Goal: Register for event/course

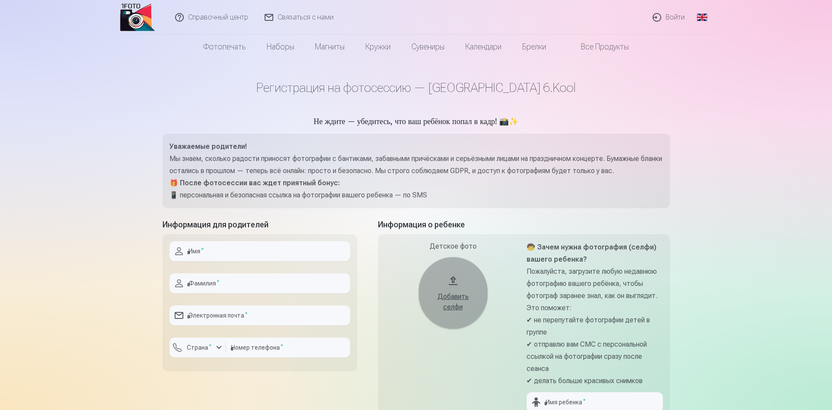
click at [701, 15] on link "Глобальный" at bounding box center [701, 17] width 17 height 35
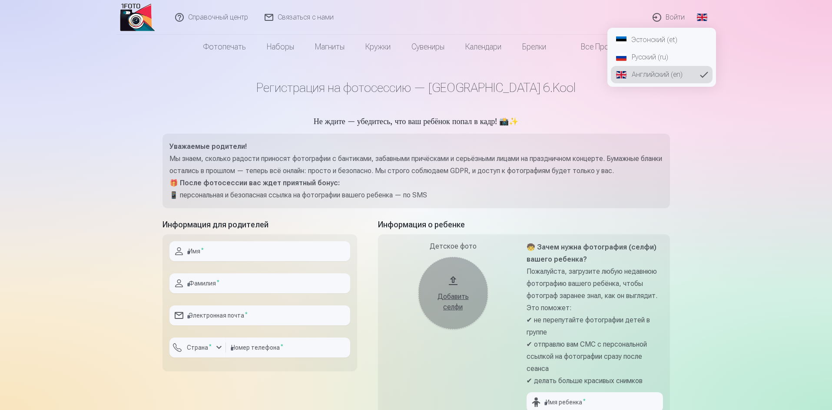
click at [653, 60] on font "Русский (ru)" at bounding box center [649, 57] width 36 height 8
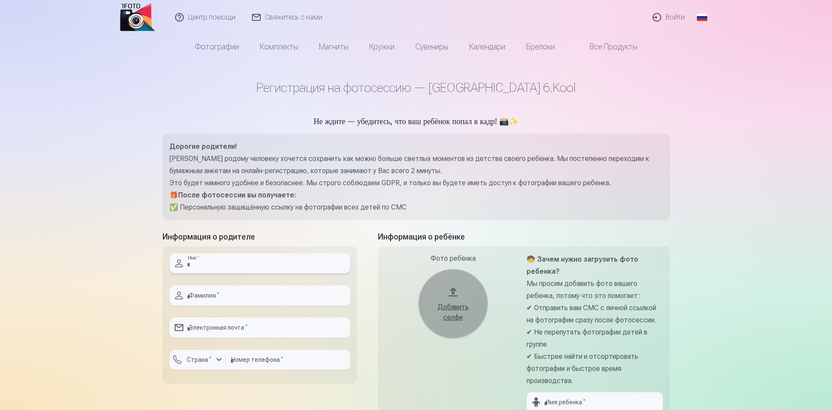
click at [259, 261] on input "text" at bounding box center [259, 264] width 181 height 20
type input "******"
type input "**********"
type input "********"
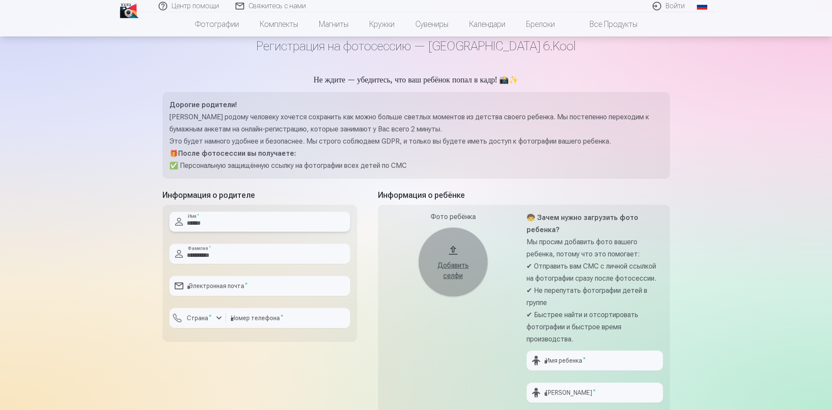
scroll to position [43, 0]
click at [261, 288] on input "email" at bounding box center [259, 284] width 181 height 20
type input "**********"
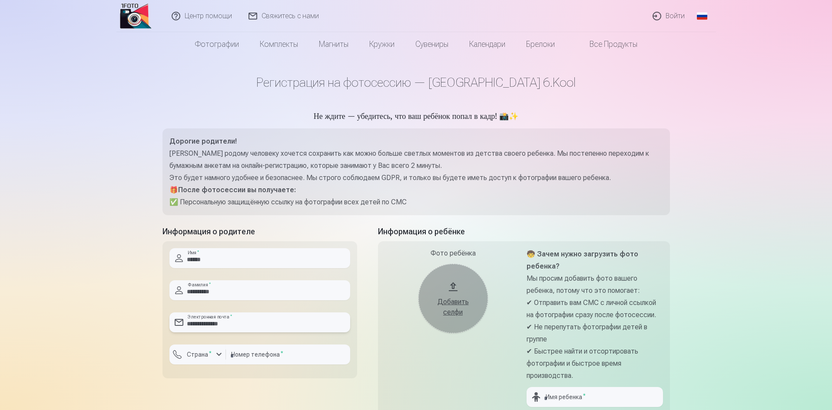
scroll to position [0, 0]
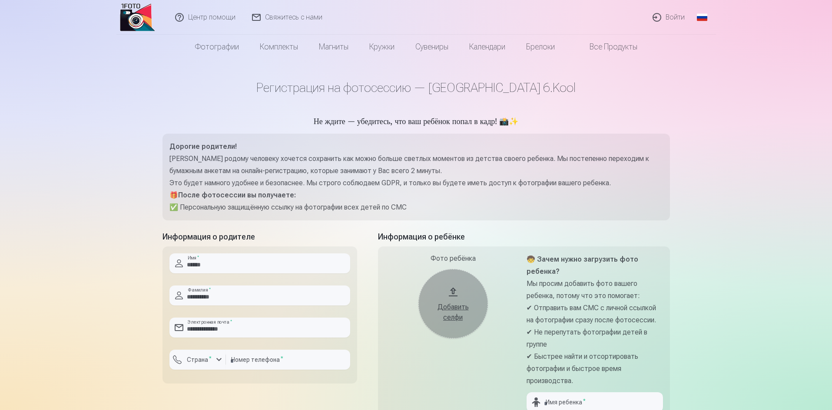
click at [459, 317] on font "Добавить селфи" at bounding box center [452, 312] width 31 height 19
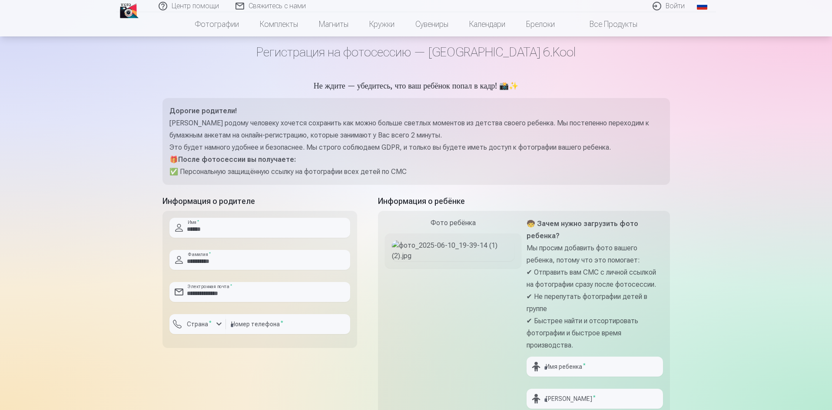
scroll to position [130, 0]
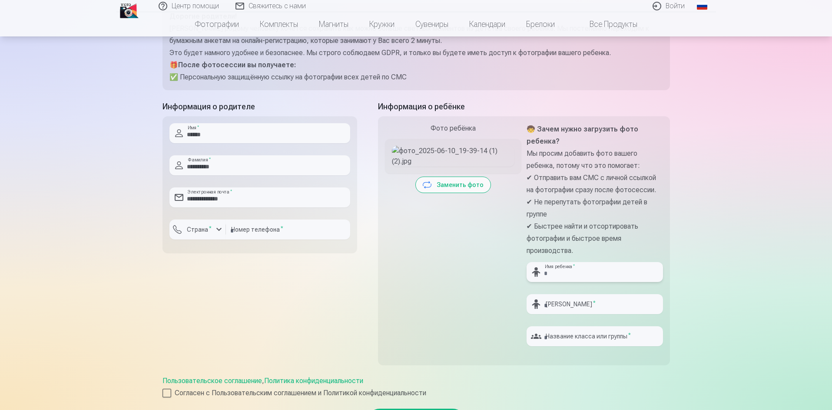
click at [603, 267] on input "text" at bounding box center [594, 272] width 136 height 20
type input "******"
click at [593, 304] on input "text" at bounding box center [594, 304] width 136 height 20
type input "*******"
click at [568, 335] on input "text" at bounding box center [594, 337] width 136 height 20
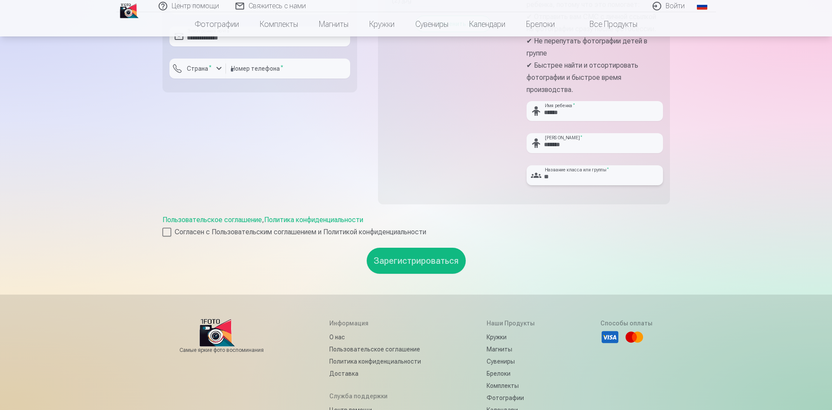
scroll to position [304, 0]
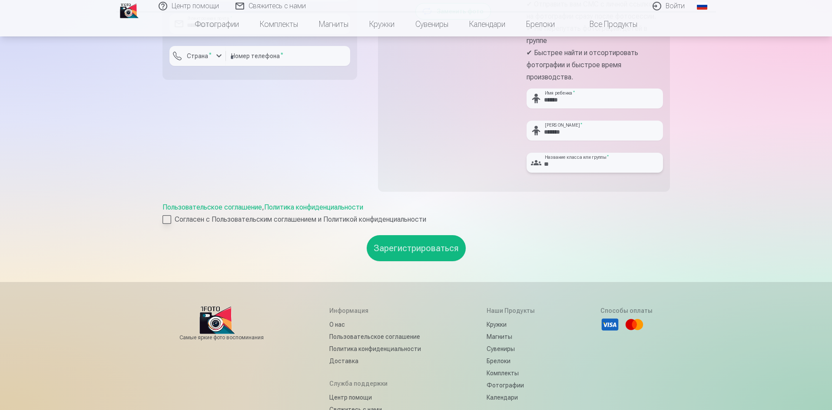
type input "**"
click at [163, 218] on div at bounding box center [166, 219] width 9 height 9
click at [435, 253] on font "Зарегистрироваться" at bounding box center [415, 248] width 85 height 10
click at [222, 56] on div "button" at bounding box center [219, 56] width 10 height 10
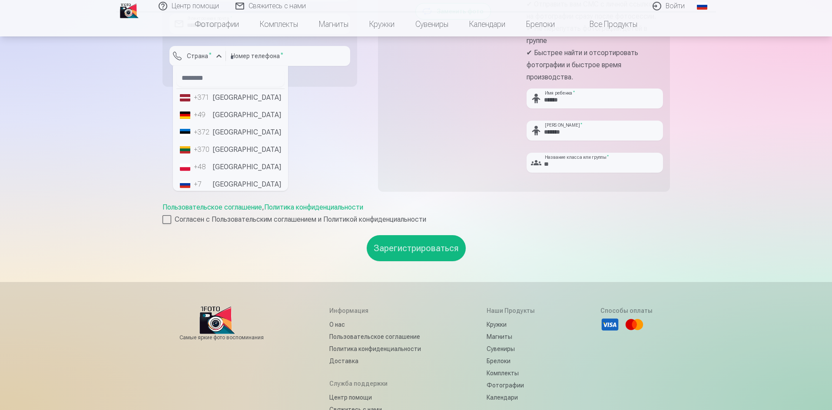
click at [218, 129] on font "Эстония" at bounding box center [247, 132] width 68 height 8
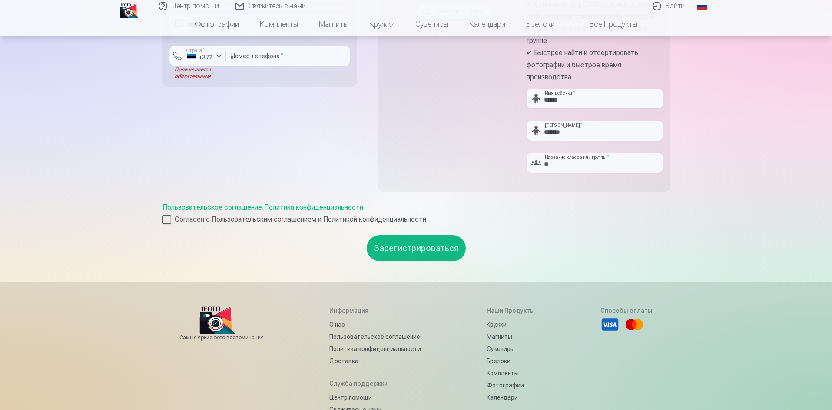
click at [418, 251] on font "Зарегистрироваться" at bounding box center [415, 248] width 85 height 10
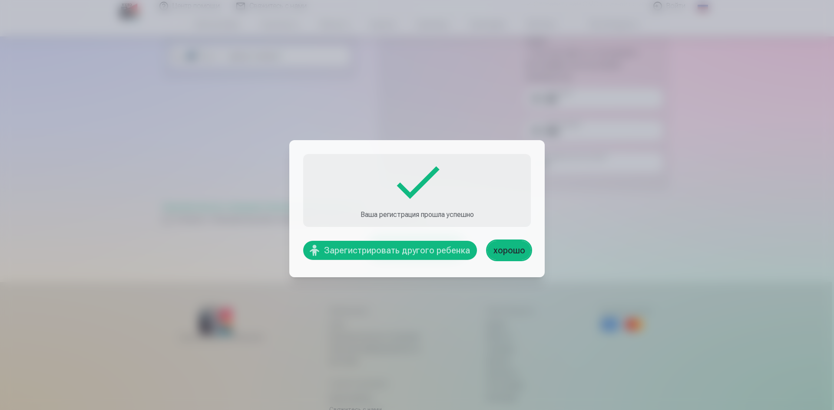
click at [451, 252] on font "Зарегистрировать другого ребенка" at bounding box center [397, 250] width 146 height 10
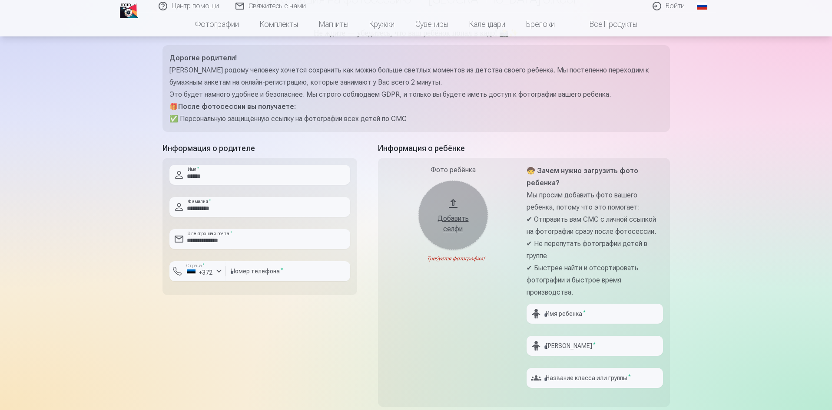
scroll to position [87, 0]
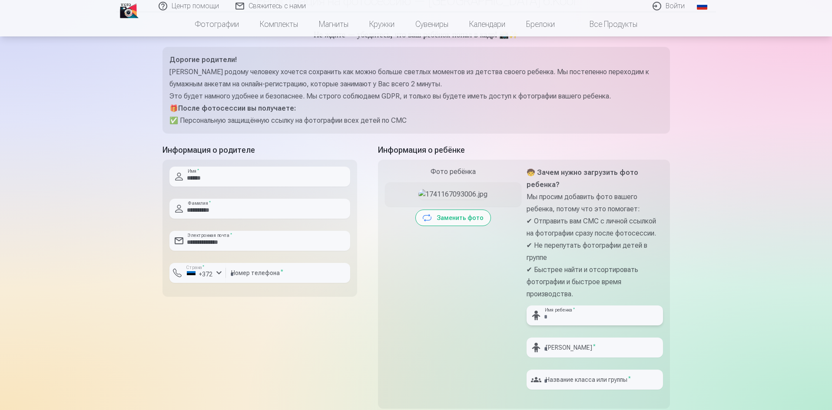
click at [588, 314] on input "text" at bounding box center [594, 316] width 136 height 20
type input "******"
click at [569, 347] on input "text" at bounding box center [594, 348] width 136 height 20
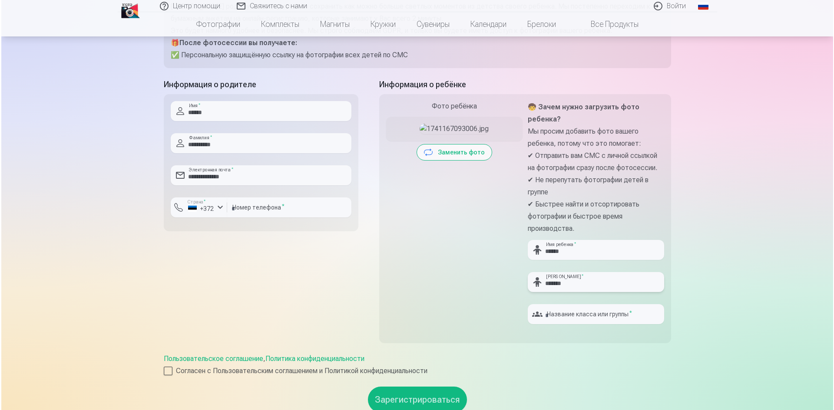
scroll to position [174, 0]
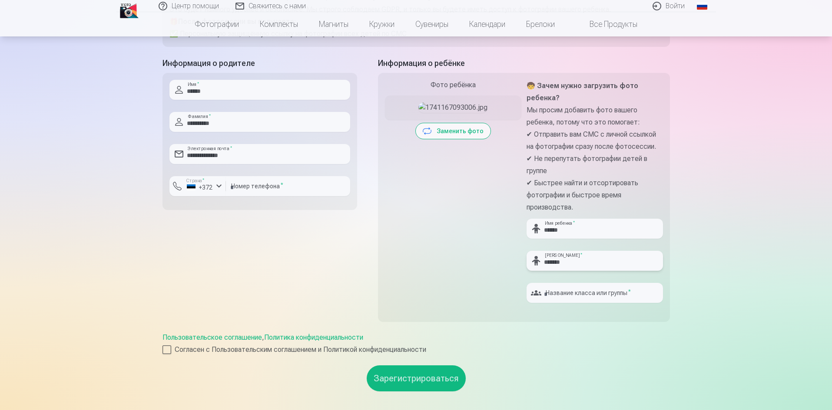
type input "*******"
click at [599, 298] on input "text" at bounding box center [594, 293] width 136 height 20
type input "**"
click at [272, 352] on font "Согласен с Пользовательским соглашением и Политикой конфиденциальности" at bounding box center [300, 350] width 251 height 8
click at [400, 381] on font "Зарегистрироваться" at bounding box center [415, 378] width 85 height 10
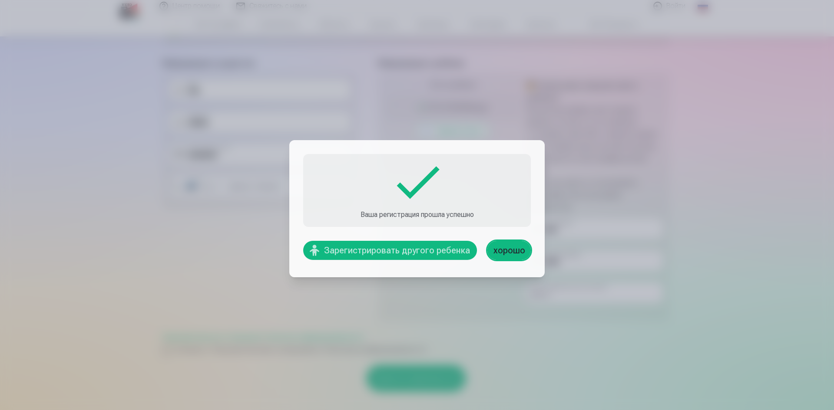
click at [509, 254] on font "хорошо" at bounding box center [509, 250] width 32 height 10
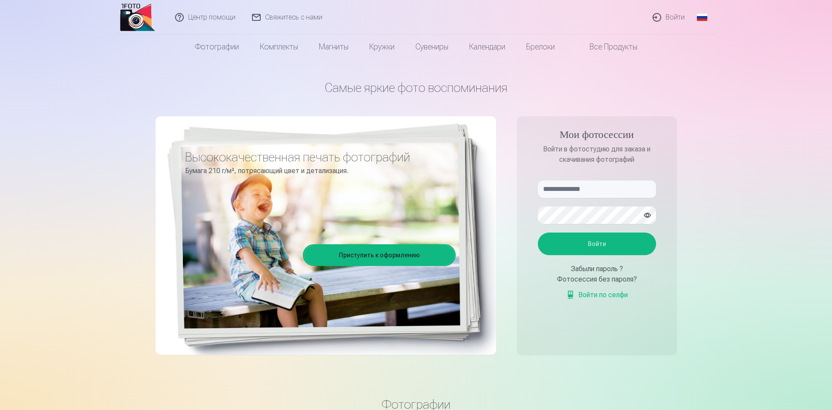
click at [666, 16] on font "Войти" at bounding box center [674, 17] width 19 height 8
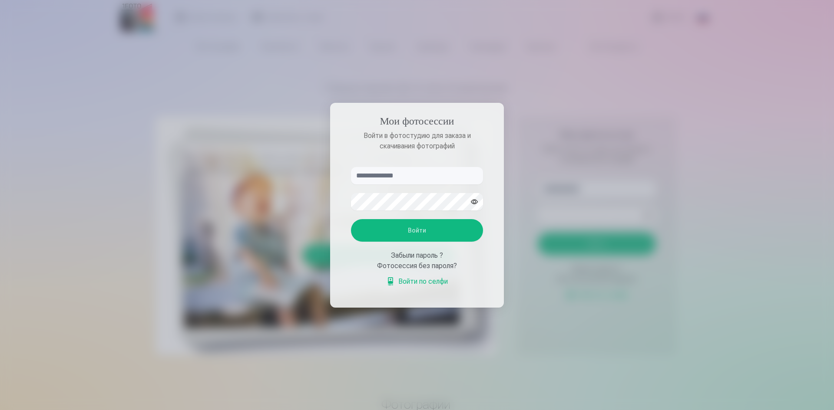
click at [410, 176] on input "text" at bounding box center [417, 175] width 132 height 17
click at [595, 318] on div at bounding box center [417, 205] width 834 height 410
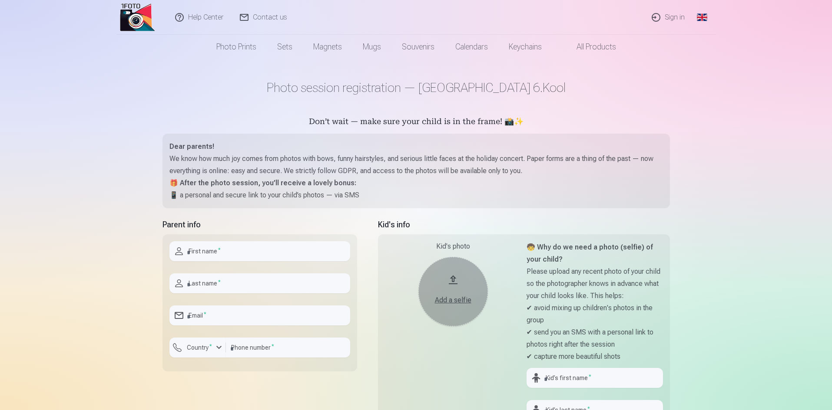
click at [674, 19] on link "Sign in" at bounding box center [669, 17] width 50 height 35
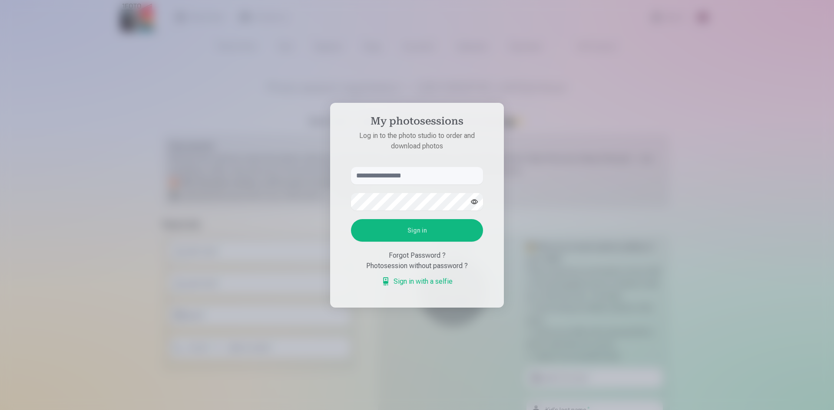
click at [617, 93] on div at bounding box center [417, 205] width 834 height 410
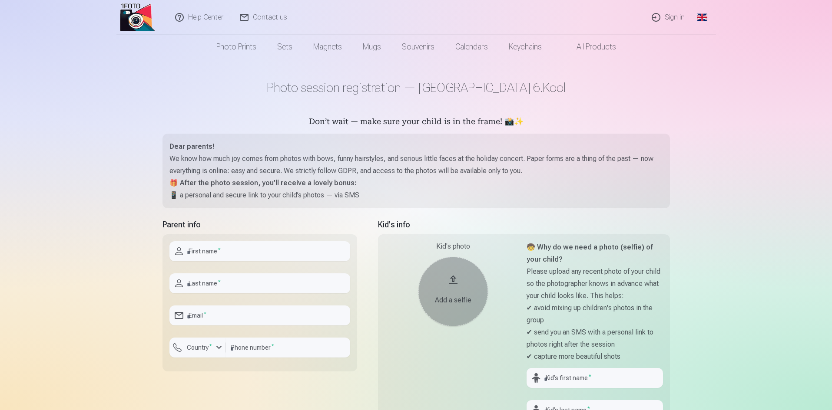
click at [701, 12] on link "Global" at bounding box center [701, 17] width 17 height 35
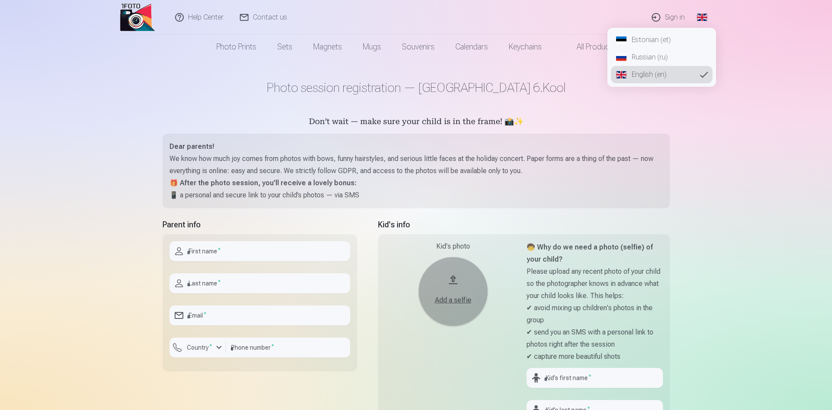
click at [670, 53] on link "Russian (ru)" at bounding box center [662, 57] width 102 height 17
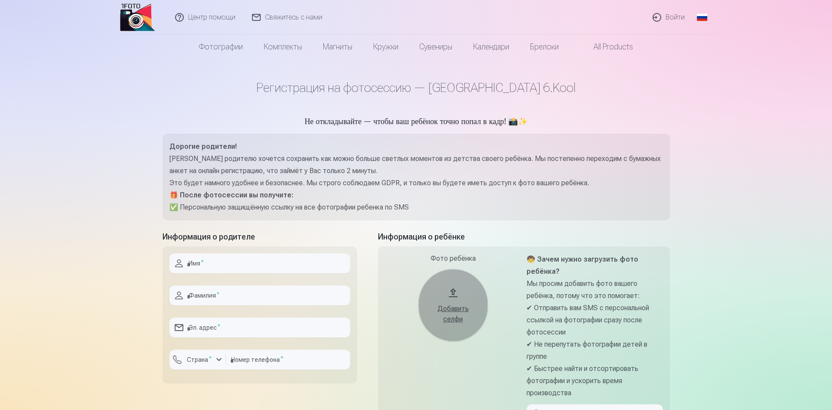
click at [678, 20] on link "Войти" at bounding box center [669, 17] width 49 height 35
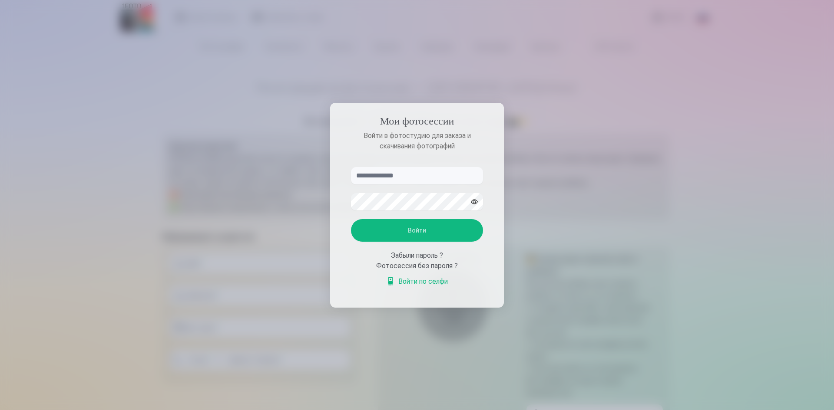
click at [451, 177] on input "text" at bounding box center [417, 175] width 132 height 17
click at [665, 163] on div at bounding box center [417, 205] width 834 height 410
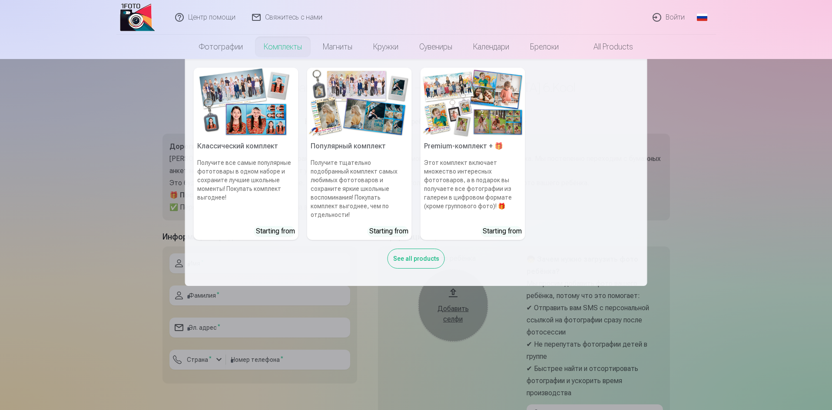
click at [283, 46] on link "Комплекты" at bounding box center [282, 47] width 59 height 24
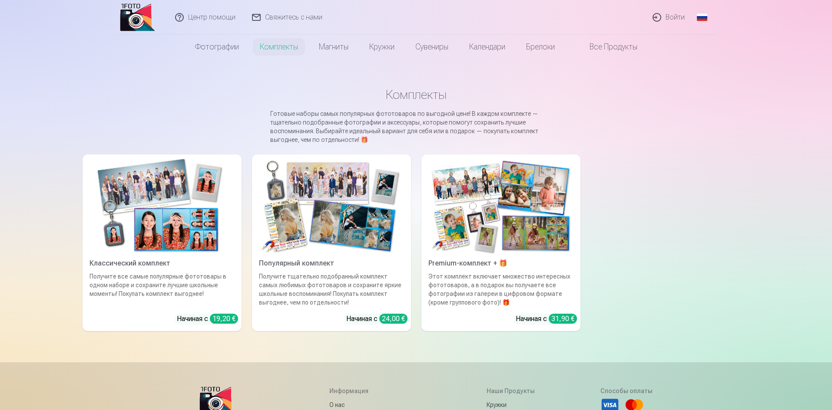
click at [153, 272] on div "Получите все самые популярные фототовары в одном наборе и сохраните лучшие школ…" at bounding box center [162, 289] width 152 height 35
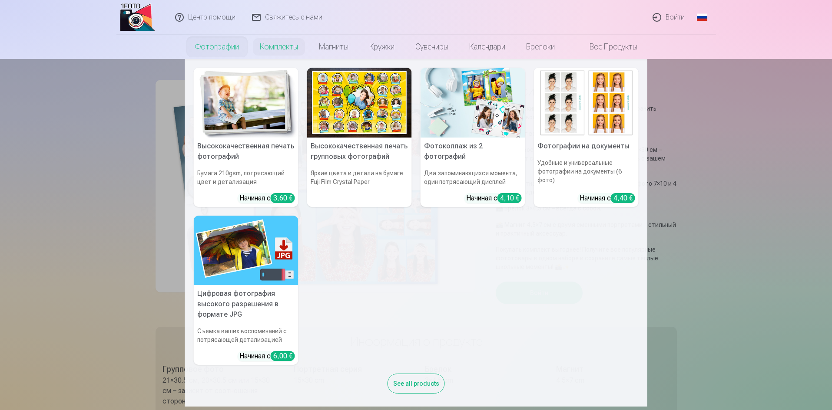
click at [503, 334] on div "Высококачественная печать фотографий Бумага 210gsm, потрясающий цвет и детализа…" at bounding box center [416, 235] width 445 height 335
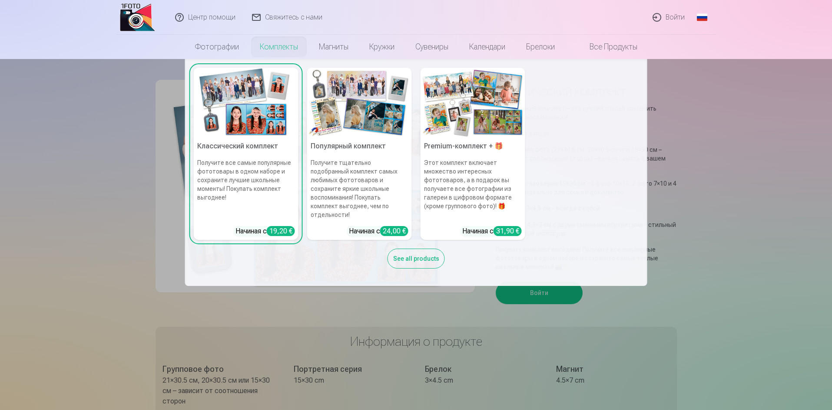
click at [267, 41] on link "Комплекты" at bounding box center [278, 47] width 59 height 24
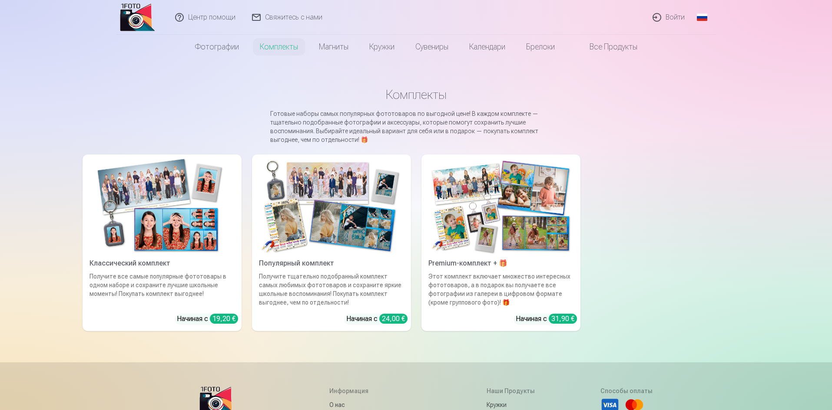
click at [330, 264] on div "Популярный комплект" at bounding box center [331, 263] width 152 height 10
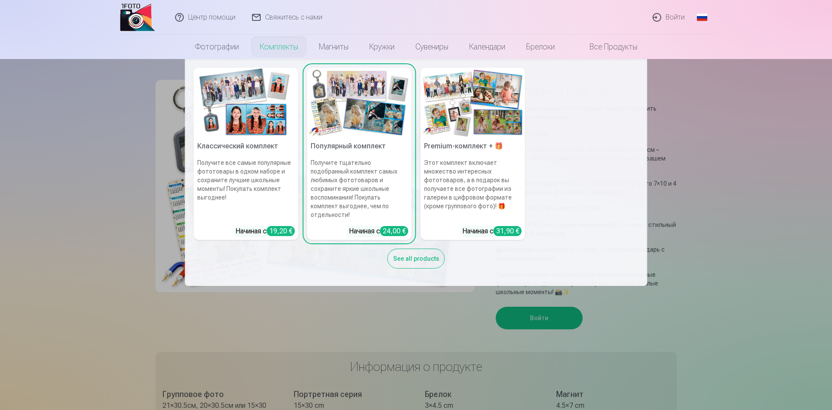
click at [291, 51] on link "Комплекты" at bounding box center [278, 47] width 59 height 24
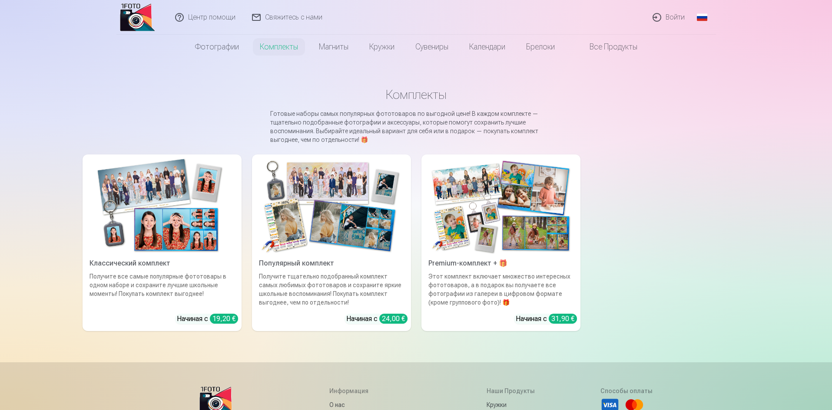
click at [529, 258] on div "Premium-комплект + 🎁" at bounding box center [501, 263] width 152 height 10
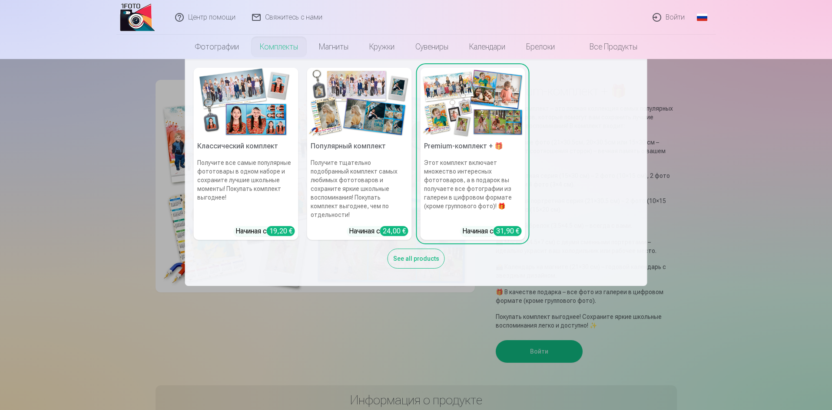
click at [258, 125] on img at bounding box center [246, 103] width 105 height 70
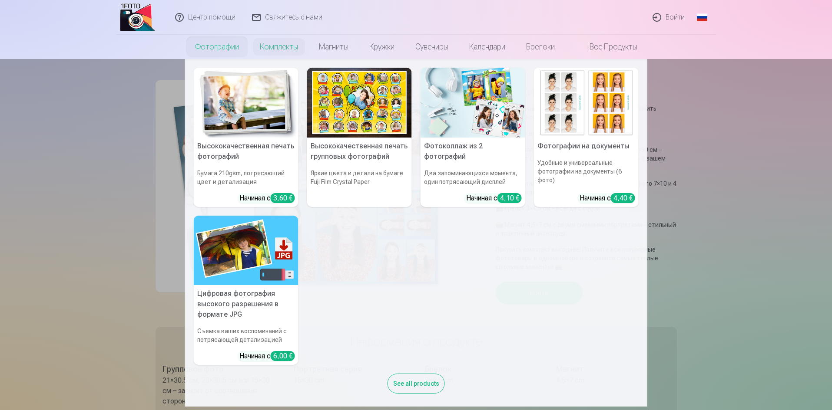
click at [229, 50] on link "Фотографии" at bounding box center [217, 47] width 65 height 24
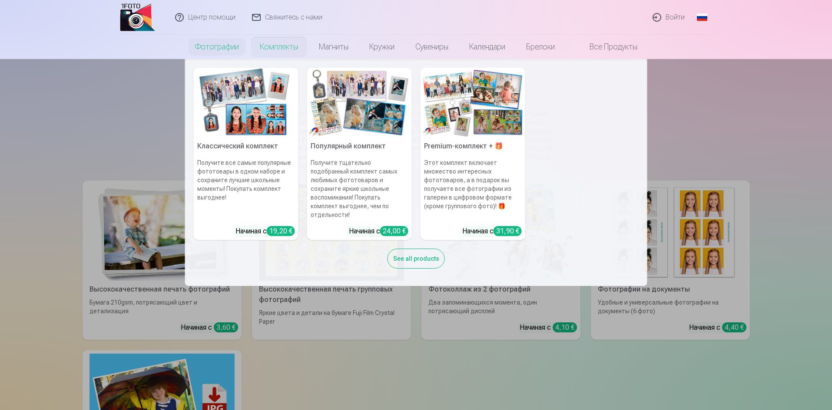
click at [435, 264] on div "See all products" at bounding box center [415, 259] width 57 height 20
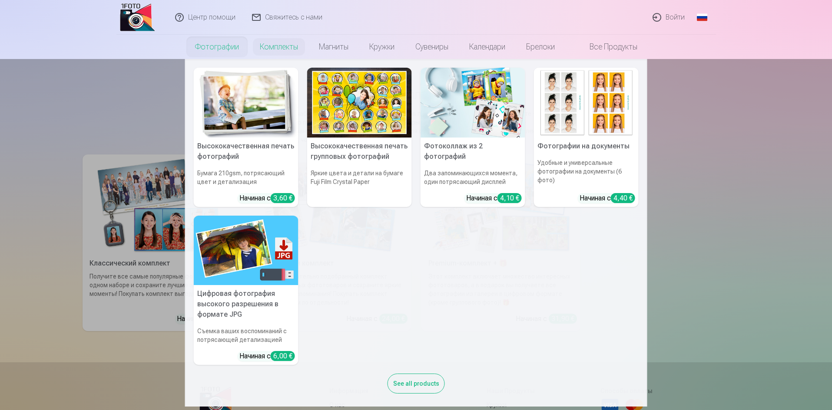
click at [160, 229] on nav "Высококачественная печать фотографий Бумага 210gsm, потрясающий цвет и детализа…" at bounding box center [416, 233] width 832 height 348
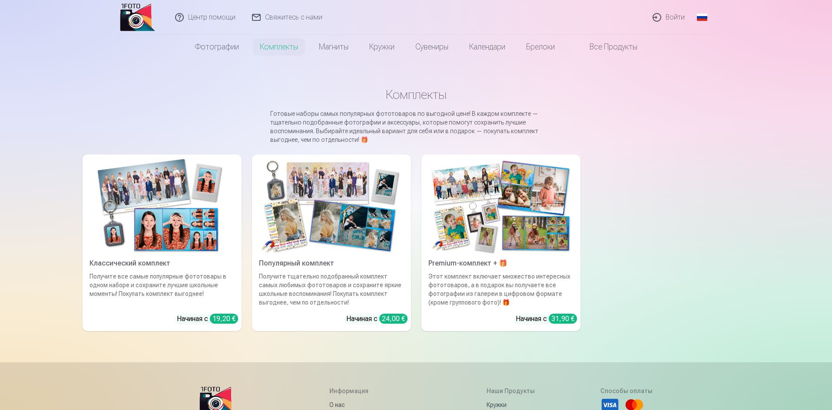
click at [138, 260] on div "Классический комплект" at bounding box center [162, 263] width 152 height 10
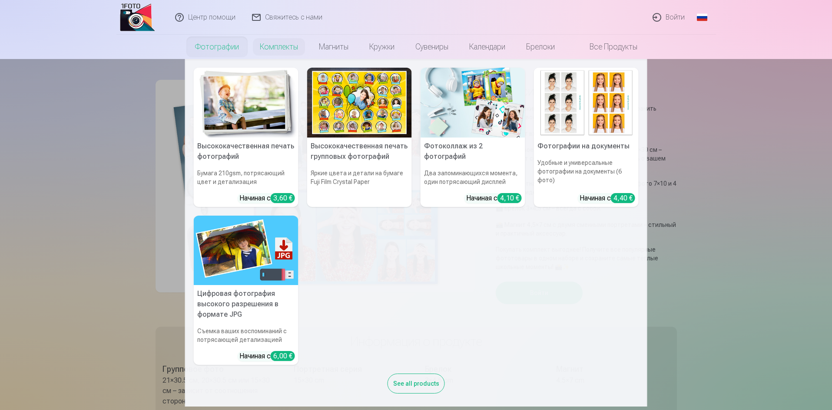
click at [162, 284] on nav "Высококачественная печать фотографий Бумага 210gsm, потрясающий цвет и детализа…" at bounding box center [416, 233] width 832 height 348
click at [208, 40] on link "Фотографии" at bounding box center [217, 47] width 65 height 24
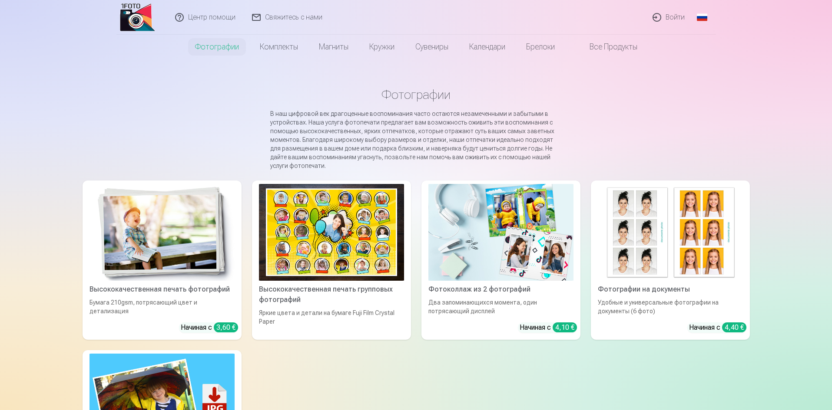
click at [271, 17] on link "Свяжитесь с нами" at bounding box center [287, 17] width 87 height 35
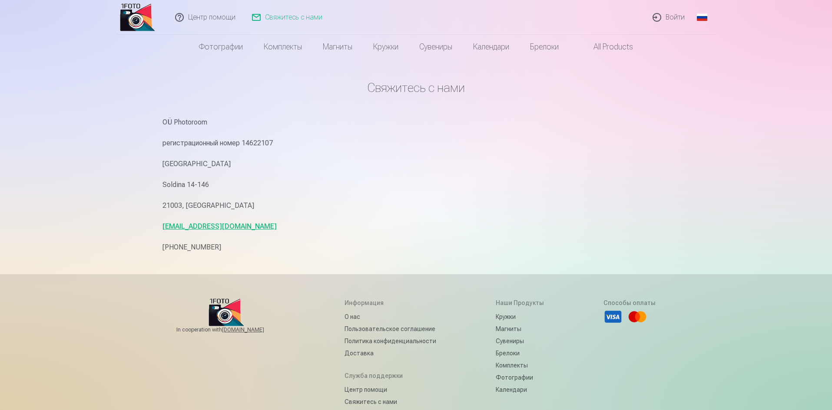
click at [212, 13] on link "Центр помощи" at bounding box center [205, 17] width 77 height 35
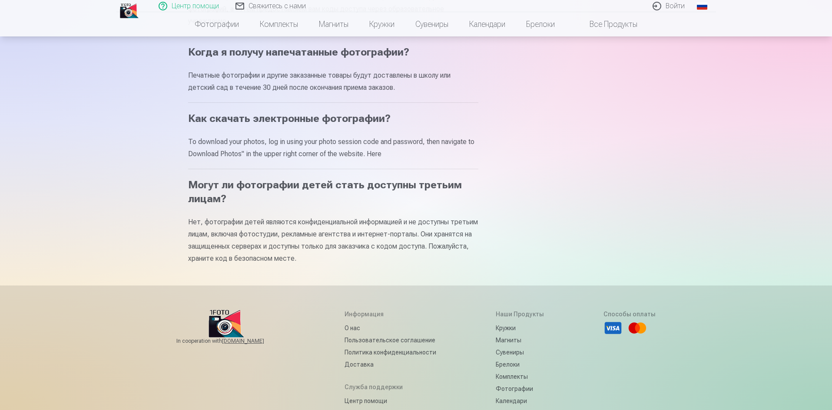
scroll to position [391, 0]
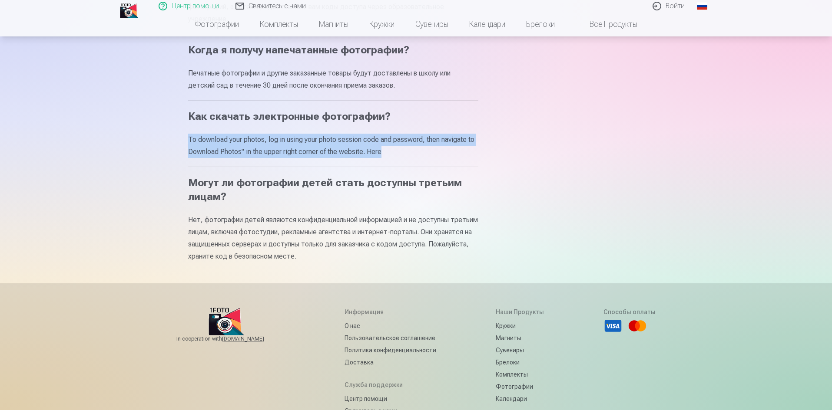
drag, startPoint x: 380, startPoint y: 166, endPoint x: 187, endPoint y: 149, distance: 194.0
click at [183, 150] on div "Центр помощи Где получить код доступа к фотосессии? Коды доступа к фотосессии в…" at bounding box center [415, 65] width 521 height 913
copy p "To download your photos, log in using your photo session code and password, the…"
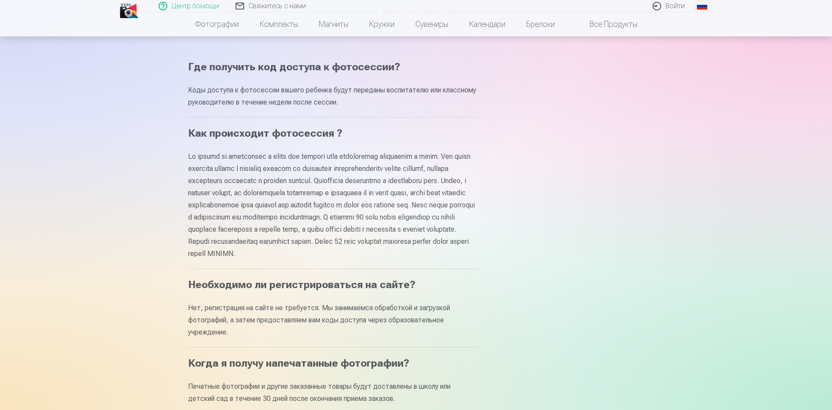
scroll to position [87, 0]
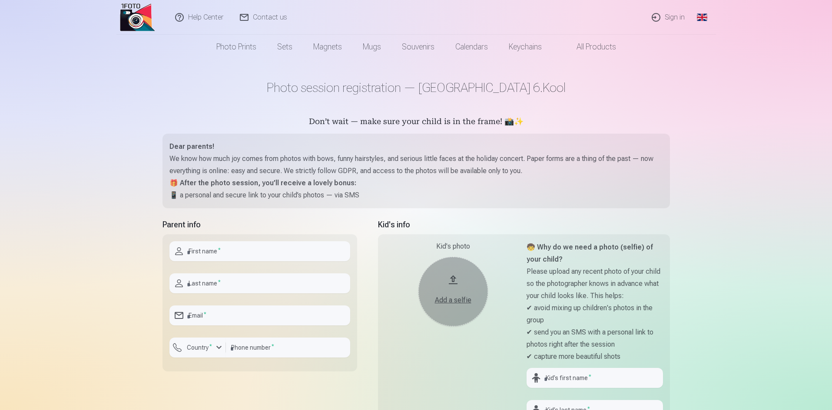
click at [702, 16] on link "Global" at bounding box center [701, 17] width 17 height 35
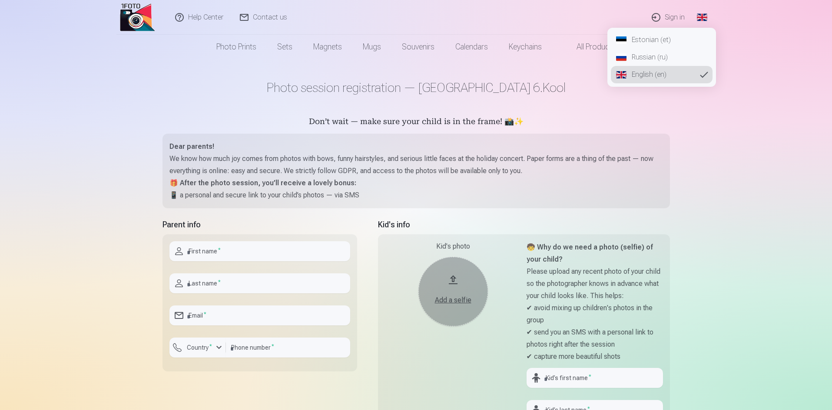
click at [653, 55] on link "Russian (ru)" at bounding box center [662, 57] width 102 height 17
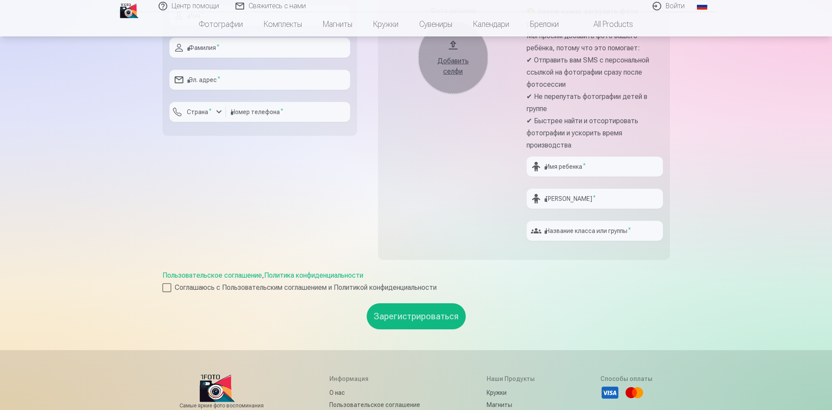
scroll to position [87, 0]
